Goal: Task Accomplishment & Management: Use online tool/utility

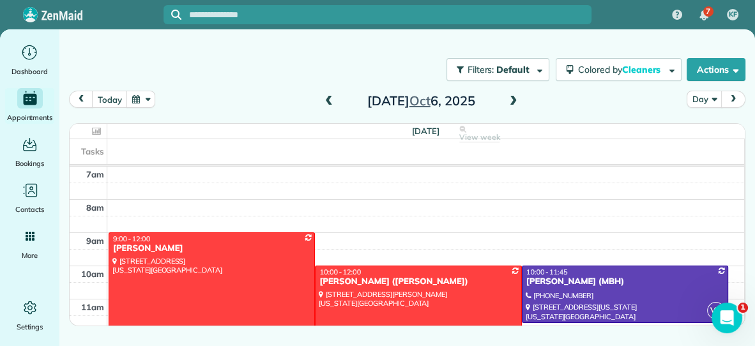
scroll to position [176, 0]
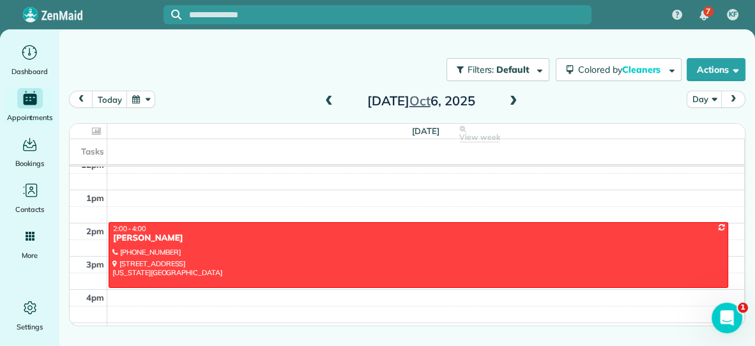
click at [329, 100] on span at bounding box center [329, 101] width 14 height 11
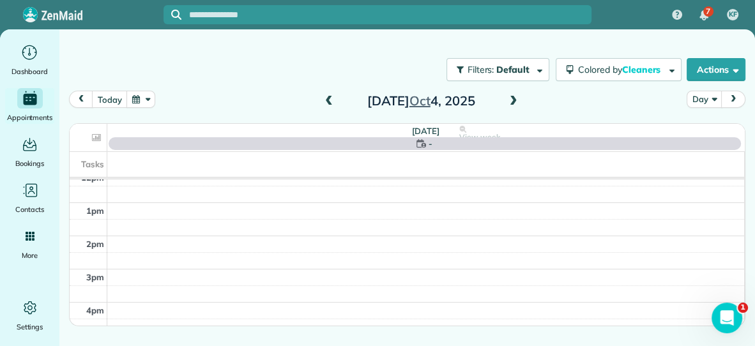
scroll to position [0, 0]
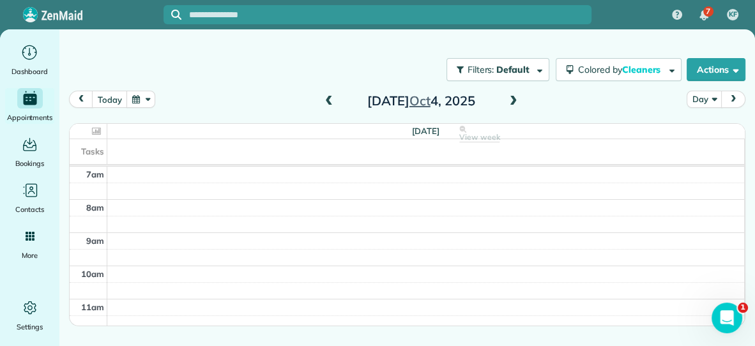
click at [329, 100] on span at bounding box center [329, 101] width 14 height 11
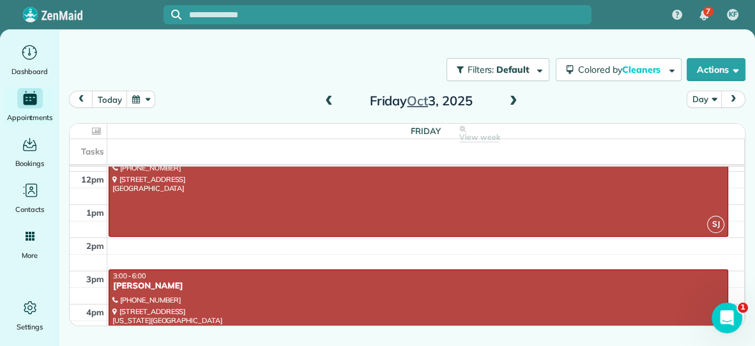
scroll to position [230, 0]
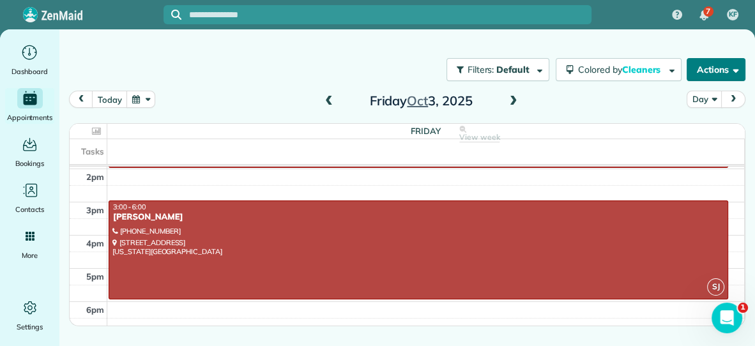
click at [713, 77] on button "Actions" at bounding box center [715, 69] width 59 height 23
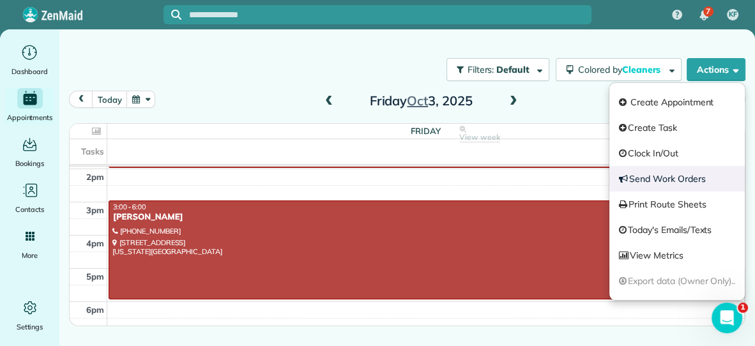
click at [626, 177] on link "Send Work Orders" at bounding box center [676, 179] width 135 height 26
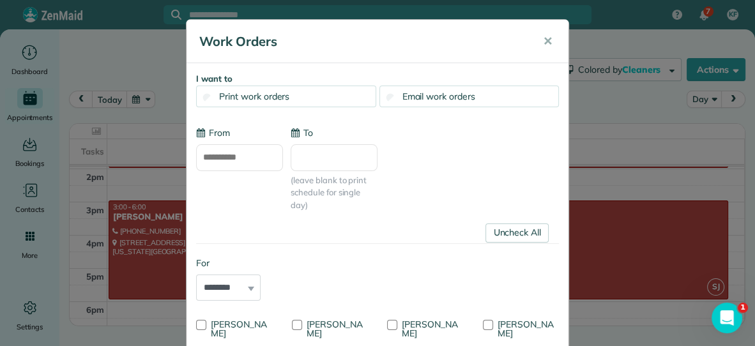
scroll to position [0, 0]
type input "**********"
click at [508, 94] on div "Email work orders" at bounding box center [469, 97] width 180 height 22
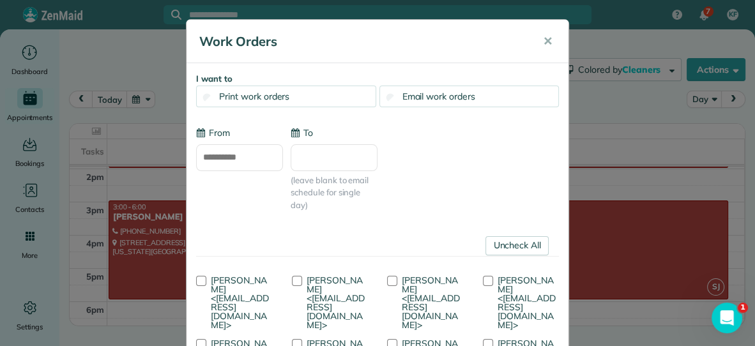
click at [333, 156] on input "To" at bounding box center [334, 157] width 87 height 27
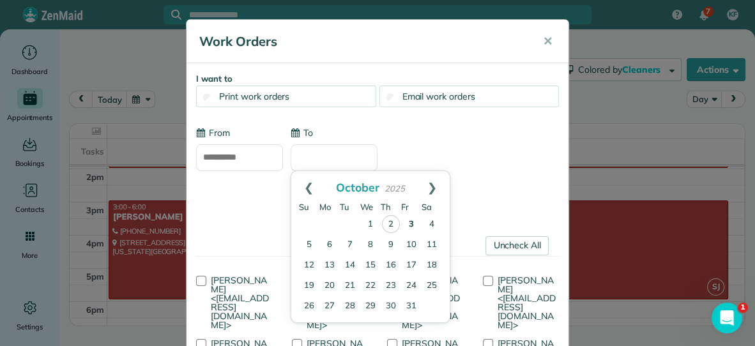
click at [409, 220] on link "3" at bounding box center [411, 225] width 20 height 20
type input "**********"
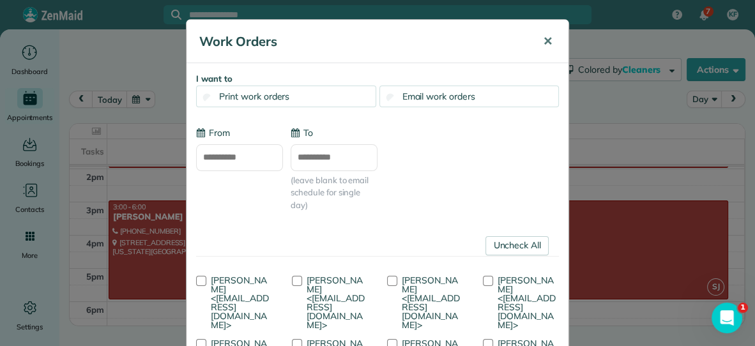
click at [549, 43] on span "✕" at bounding box center [548, 41] width 10 height 15
